Goal: Task Accomplishment & Management: Manage account settings

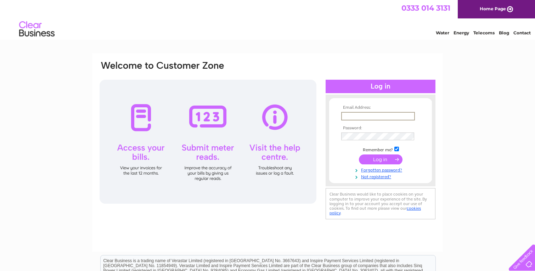
click at [354, 116] on input "text" at bounding box center [378, 116] width 74 height 9
type input "christian@dorinandcoppel.com"
click at [387, 164] on td at bounding box center [380, 159] width 82 height 13
click at [382, 161] on input "submit" at bounding box center [381, 159] width 44 height 10
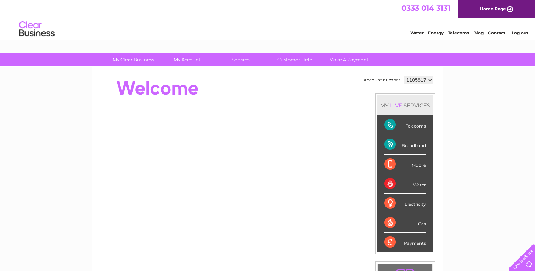
click at [426, 81] on select "1105817" at bounding box center [418, 80] width 29 height 9
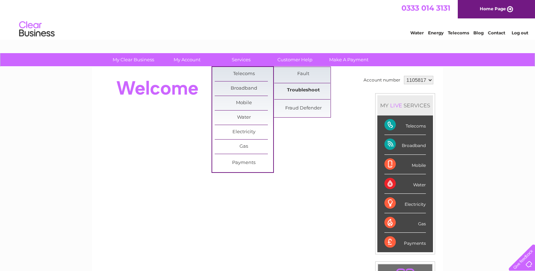
click at [303, 91] on link "Troubleshoot" at bounding box center [303, 90] width 58 height 14
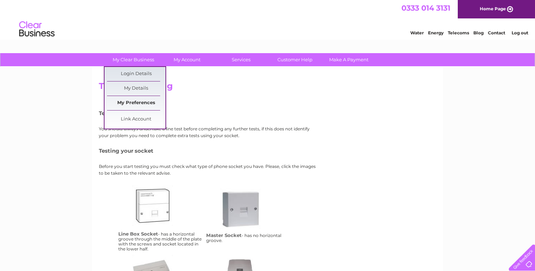
click at [145, 103] on link "My Preferences" at bounding box center [136, 103] width 58 height 14
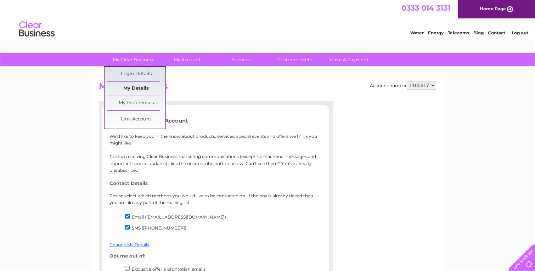
click at [138, 89] on link "My Details" at bounding box center [136, 88] width 58 height 14
